Goal: Find specific page/section: Find specific page/section

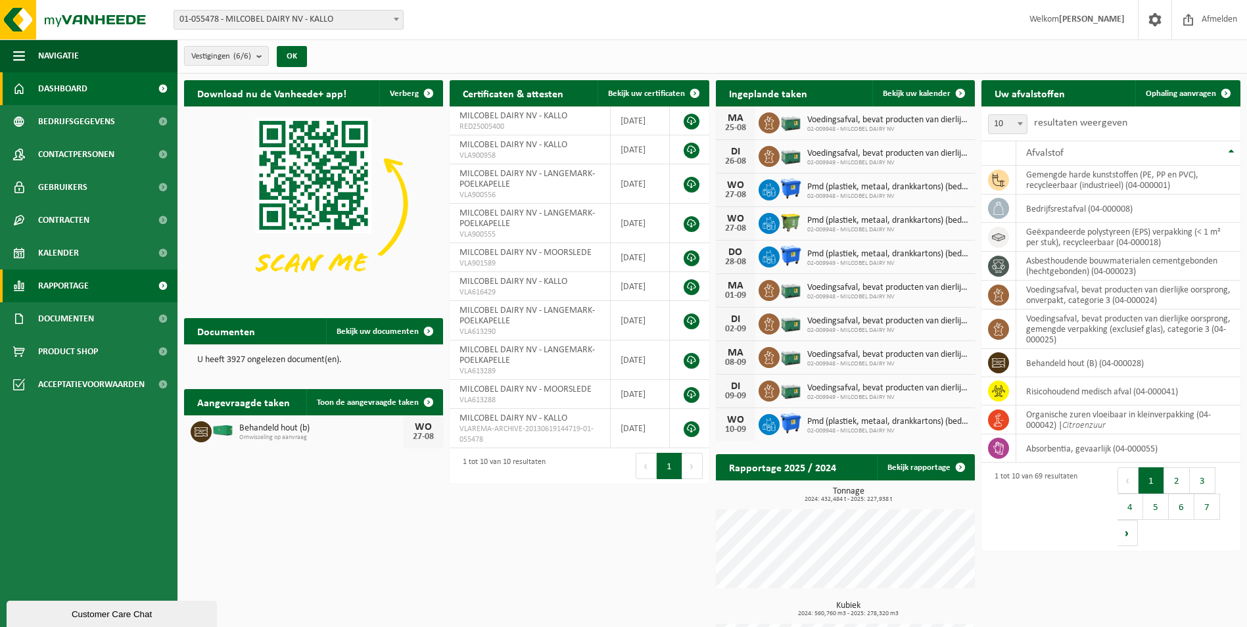
click at [85, 276] on span "Rapportage" at bounding box center [63, 286] width 51 height 33
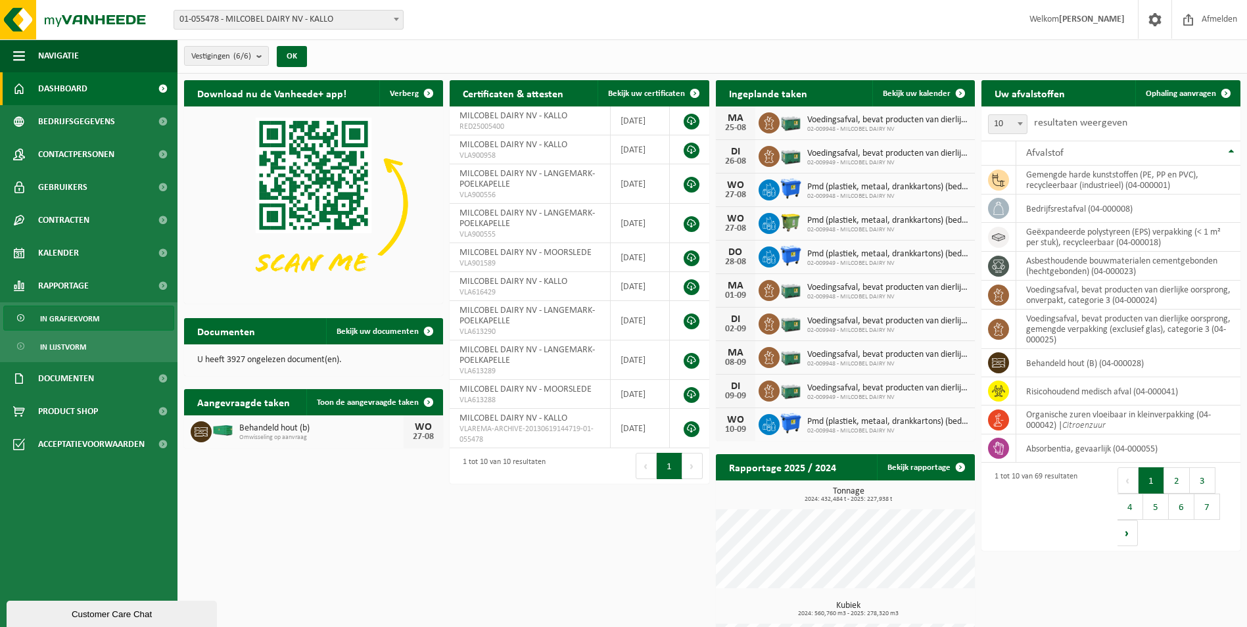
click at [87, 321] on span "In grafiekvorm" at bounding box center [69, 318] width 59 height 25
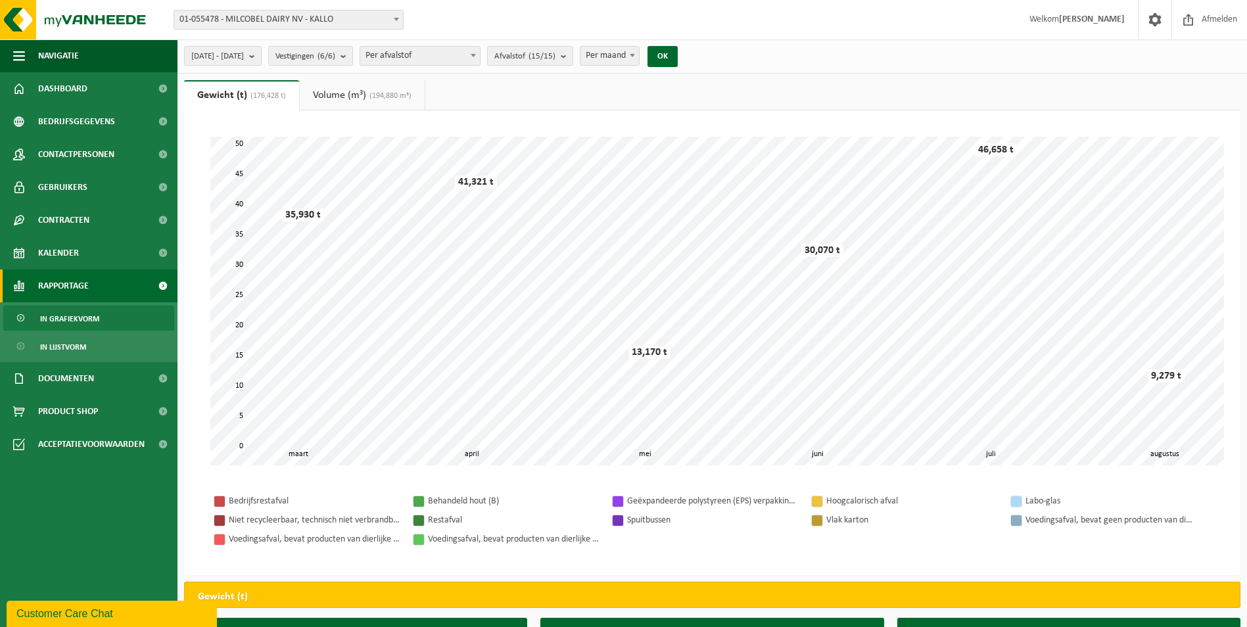
click at [280, 19] on span "01-055478 - MILCOBEL DAIRY NV - KALLO" at bounding box center [288, 20] width 229 height 18
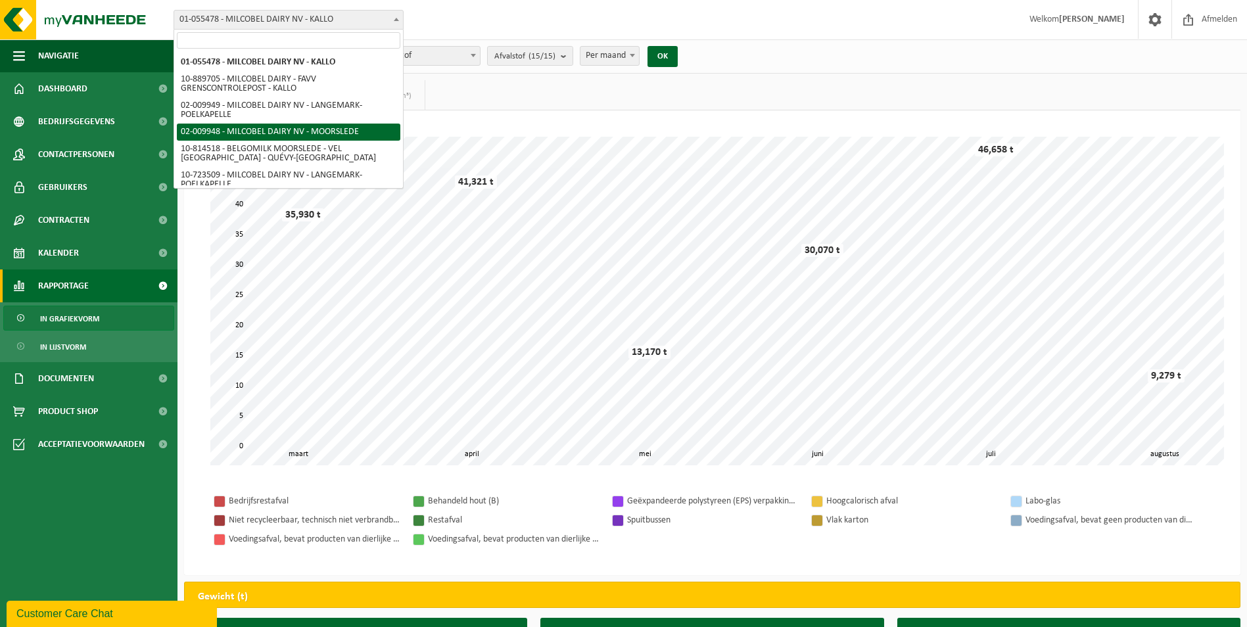
select select "1949"
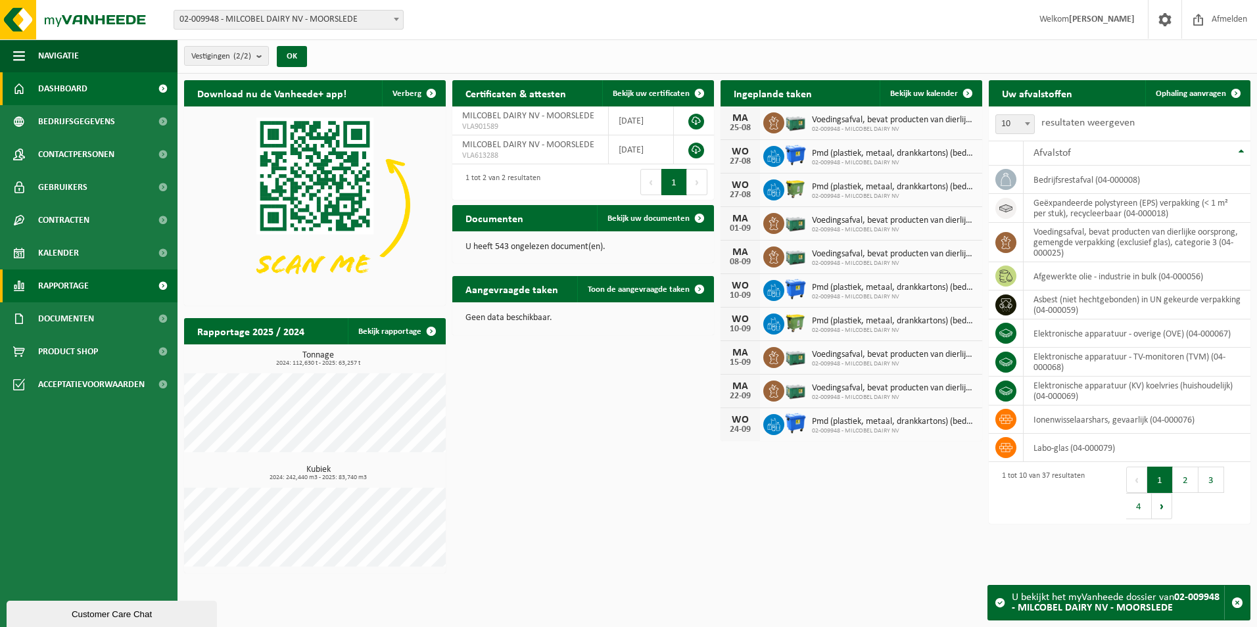
click at [102, 287] on link "Rapportage" at bounding box center [89, 286] width 178 height 33
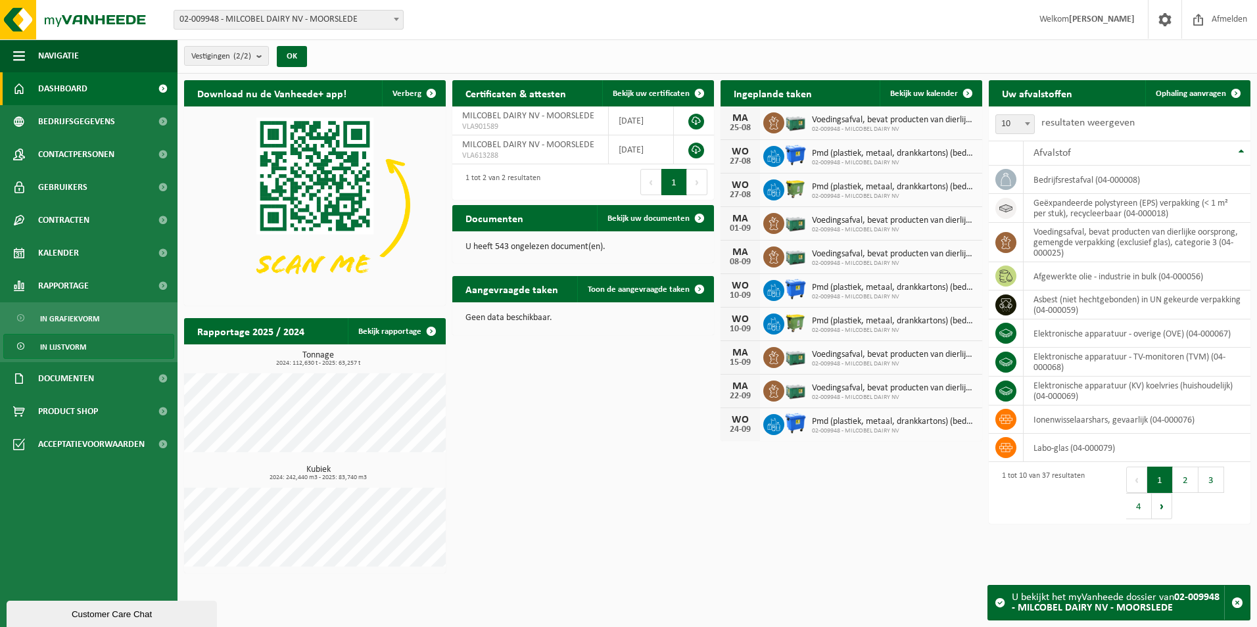
click at [89, 345] on link "In lijstvorm" at bounding box center [88, 346] width 171 height 25
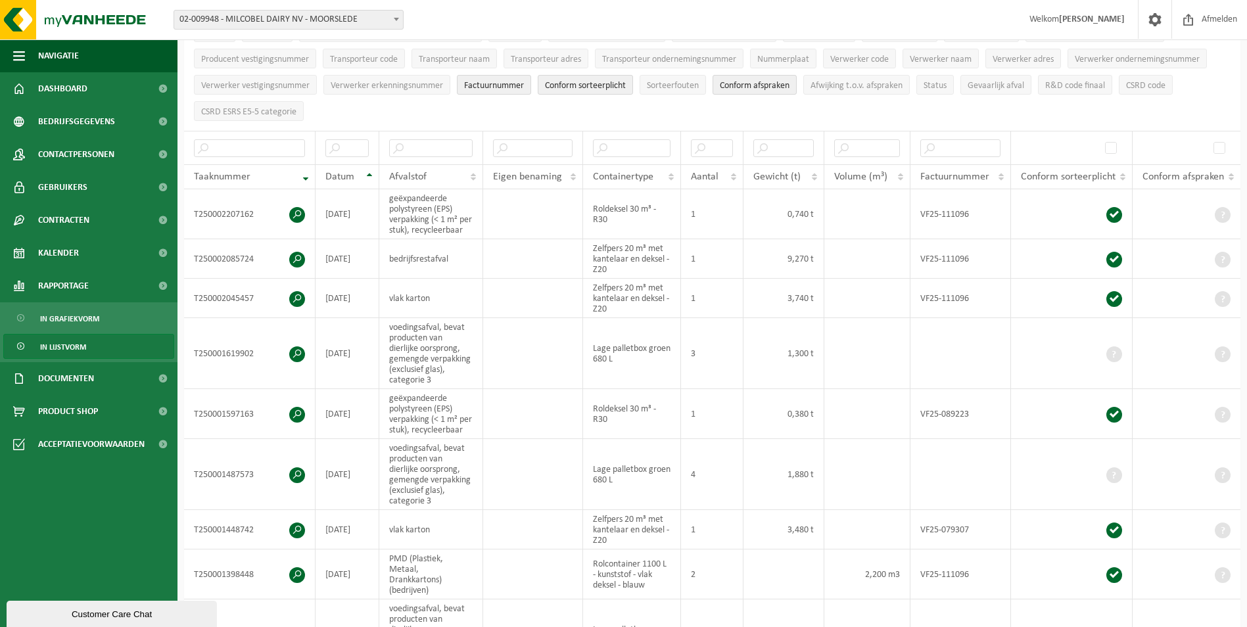
scroll to position [132, 0]
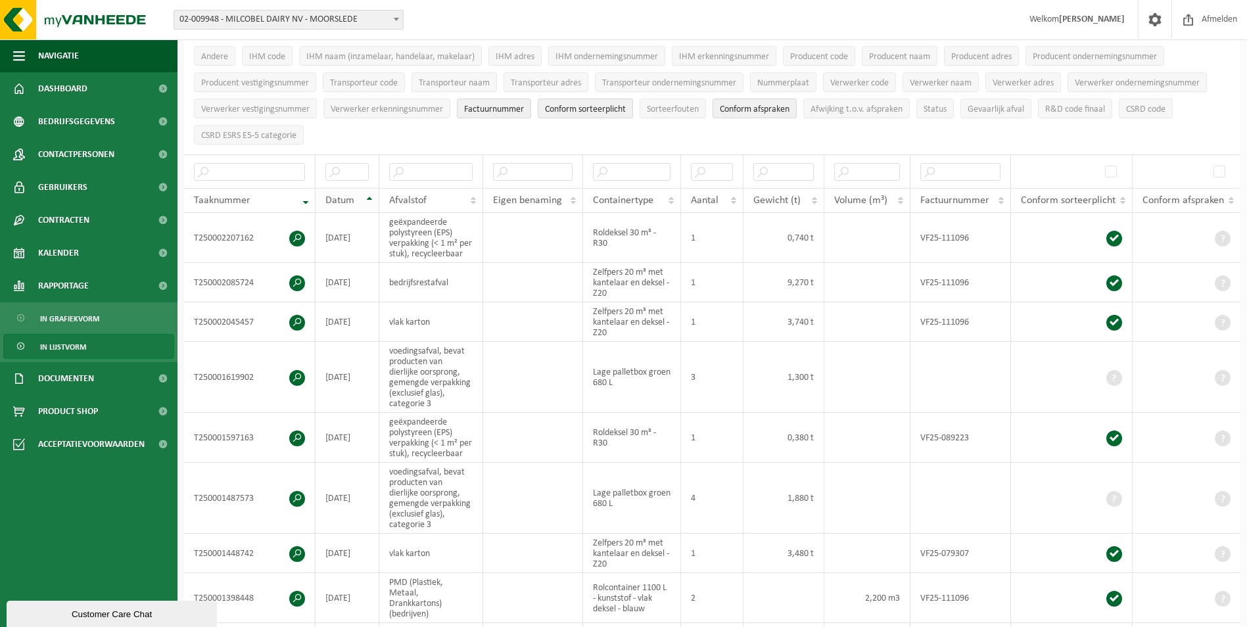
click at [368, 195] on th "Datum" at bounding box center [348, 200] width 64 height 25
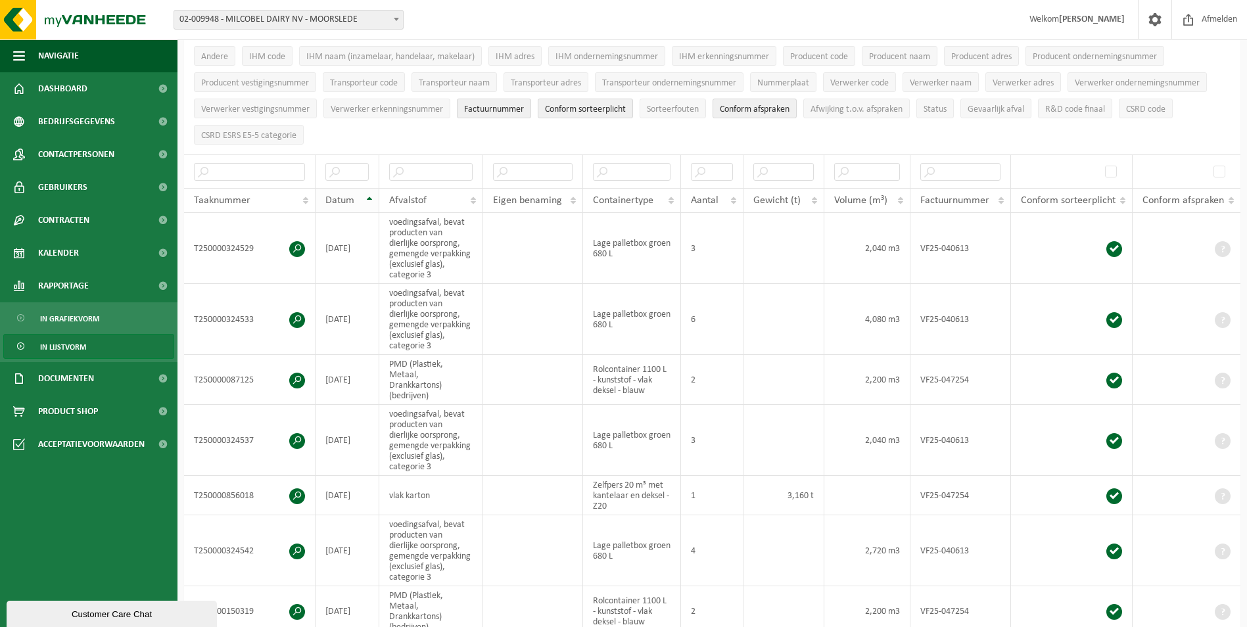
click at [371, 199] on th "Datum" at bounding box center [348, 200] width 64 height 25
